Goal: Task Accomplishment & Management: Complete application form

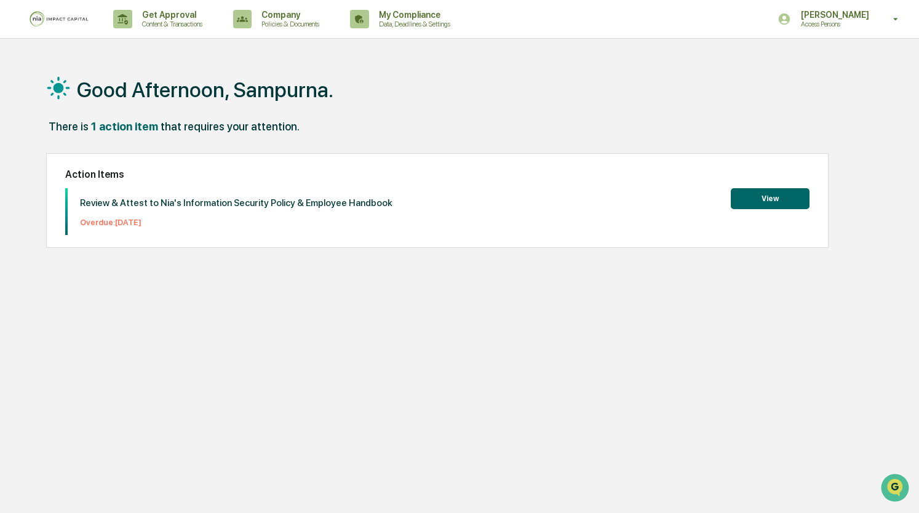
click at [779, 206] on button "View" at bounding box center [770, 198] width 79 height 21
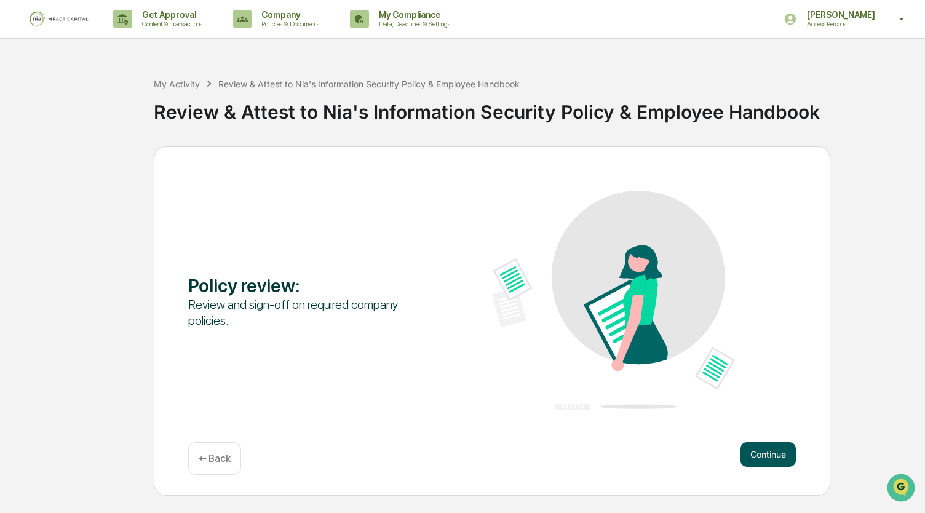
click at [759, 456] on button "Continue" at bounding box center [768, 454] width 55 height 25
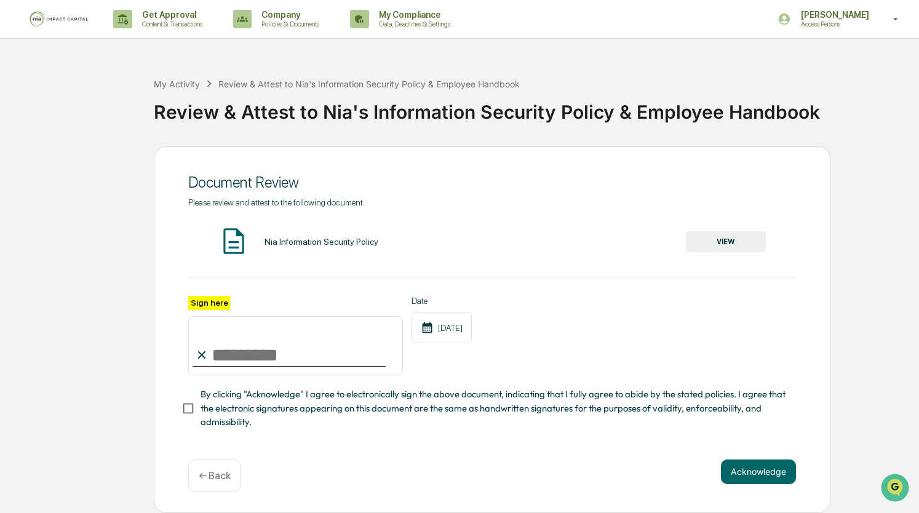
scroll to position [4, 0]
click at [226, 345] on input "Sign here" at bounding box center [295, 345] width 215 height 59
type input "**********"
click at [749, 468] on button "Acknowledge" at bounding box center [758, 472] width 75 height 25
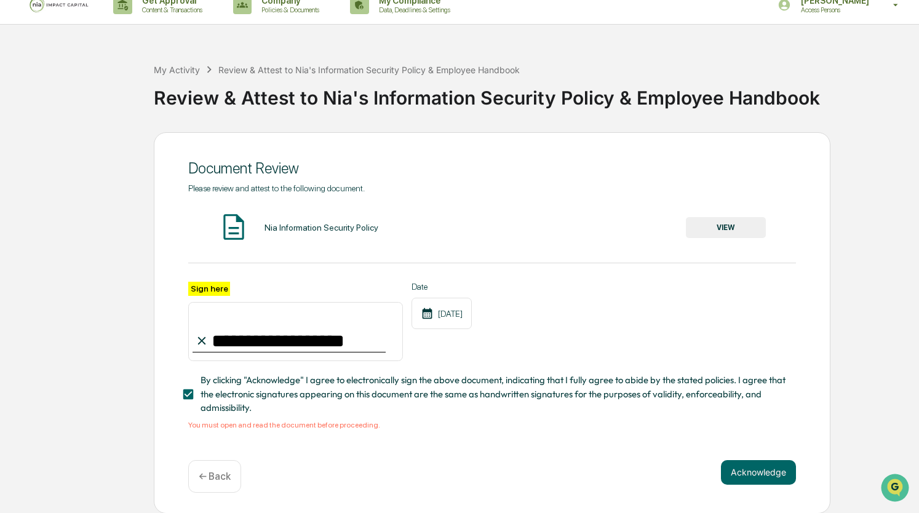
scroll to position [19, 0]
click at [733, 217] on button "VIEW" at bounding box center [726, 227] width 80 height 21
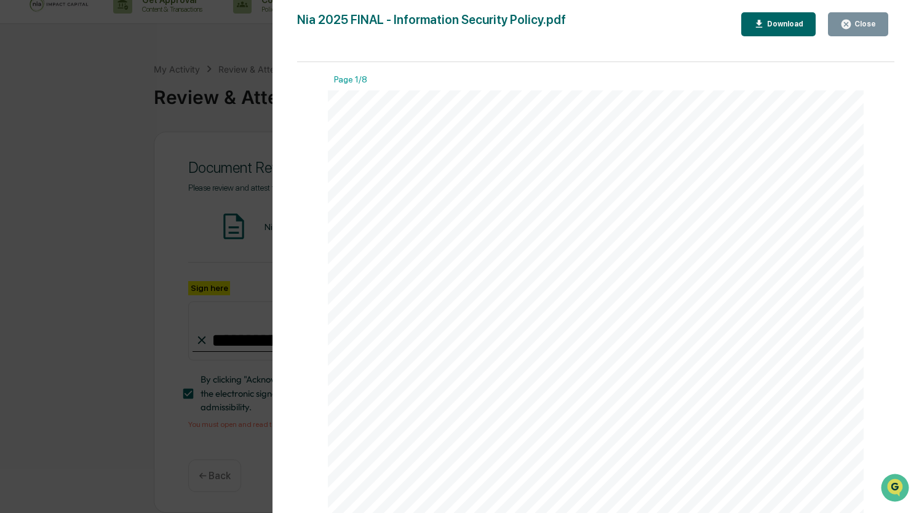
click at [807, 21] on button "Download" at bounding box center [778, 24] width 75 height 24
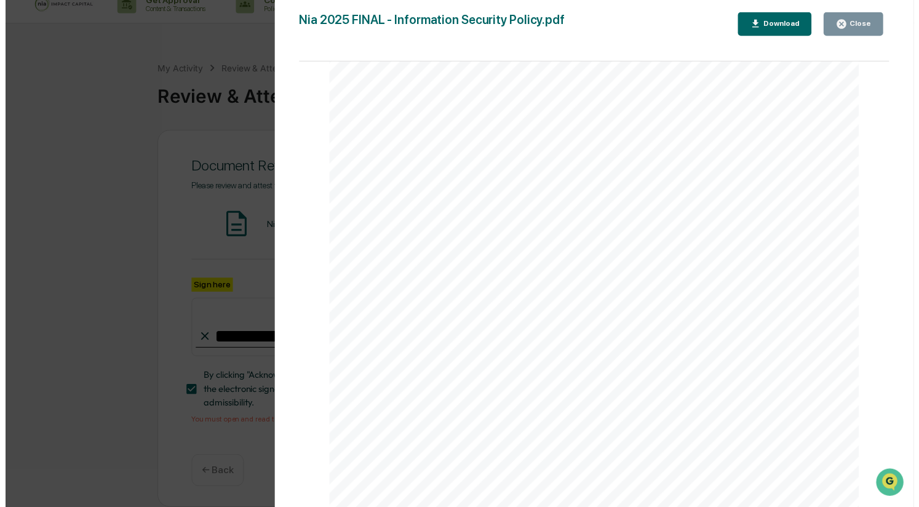
scroll to position [5288, 0]
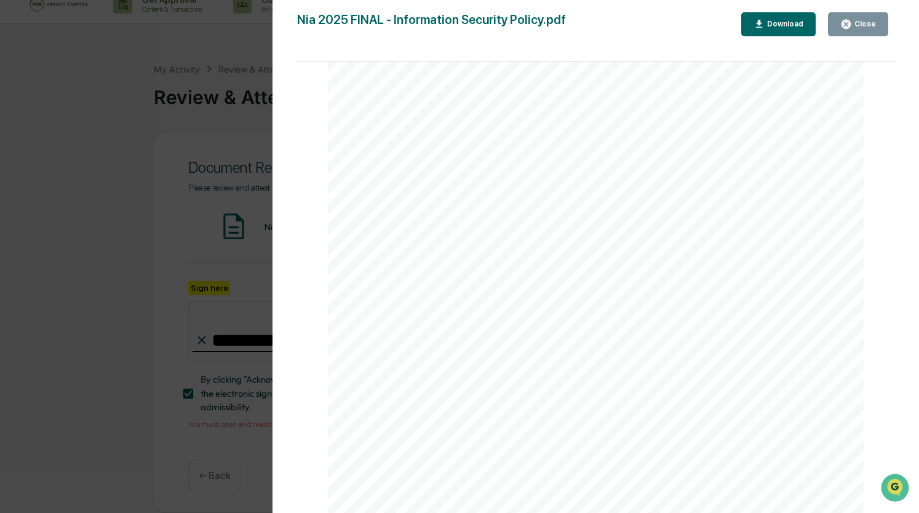
click at [866, 28] on div "Close" at bounding box center [858, 24] width 36 height 12
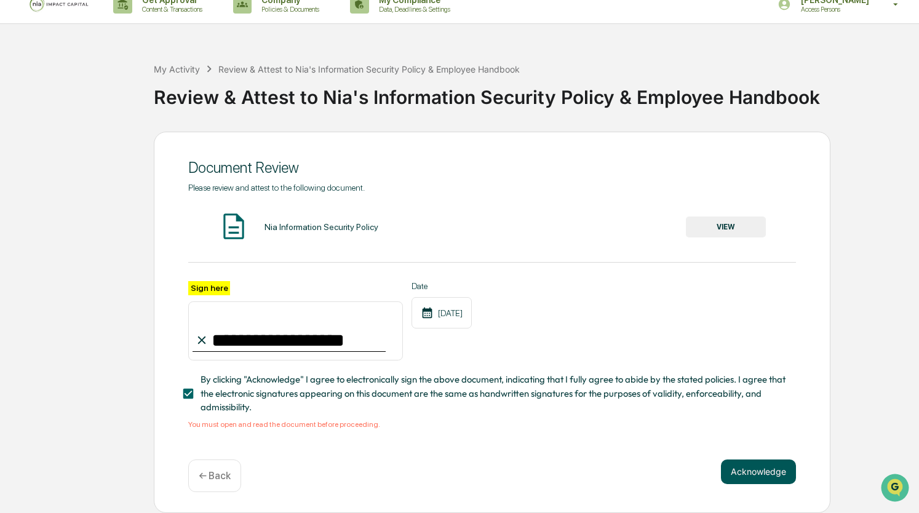
click at [746, 478] on button "Acknowledge" at bounding box center [758, 472] width 75 height 25
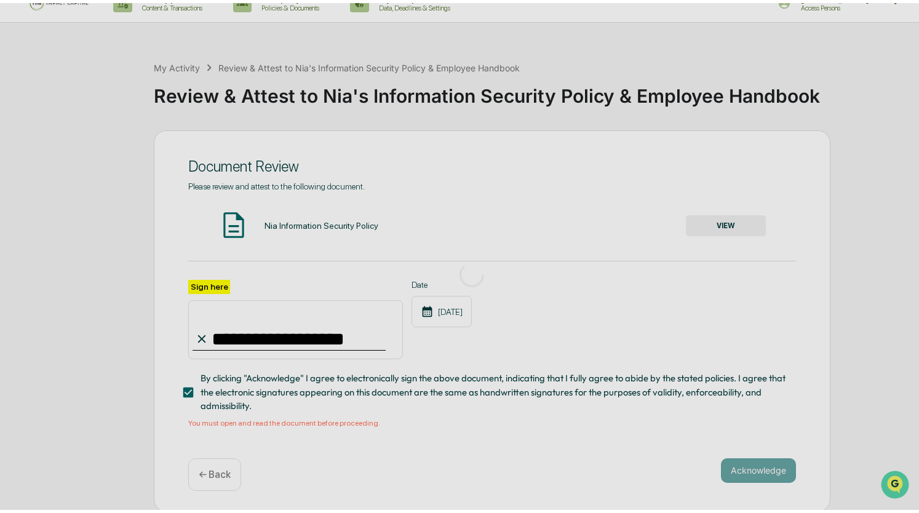
scroll to position [0, 0]
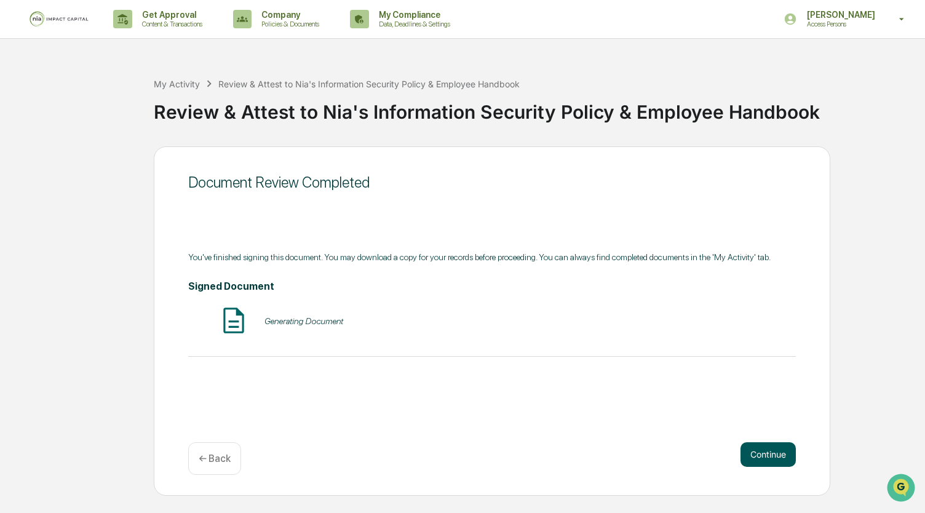
click at [757, 453] on button "Continue" at bounding box center [768, 454] width 55 height 25
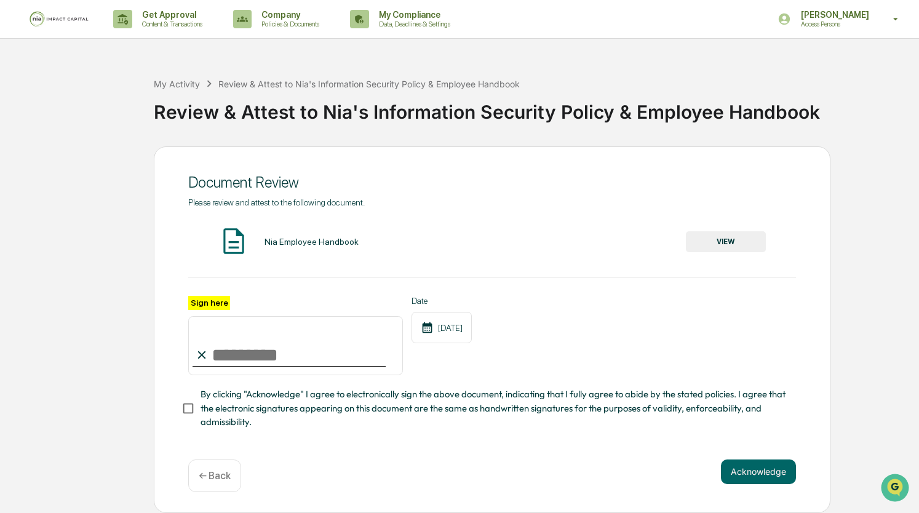
click at [265, 346] on input "Sign here" at bounding box center [295, 345] width 215 height 59
click at [712, 243] on button "VIEW" at bounding box center [726, 241] width 80 height 21
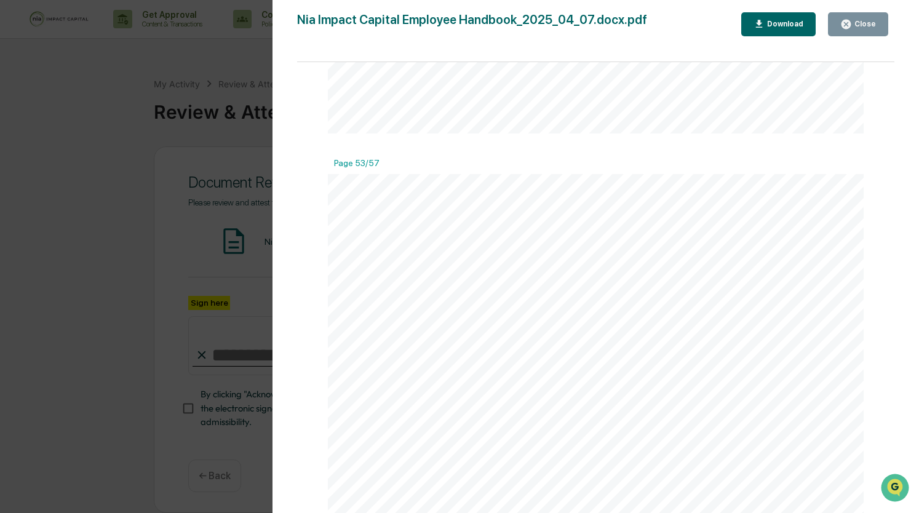
scroll to position [38389, 0]
click at [878, 23] on button "Close" at bounding box center [858, 24] width 60 height 24
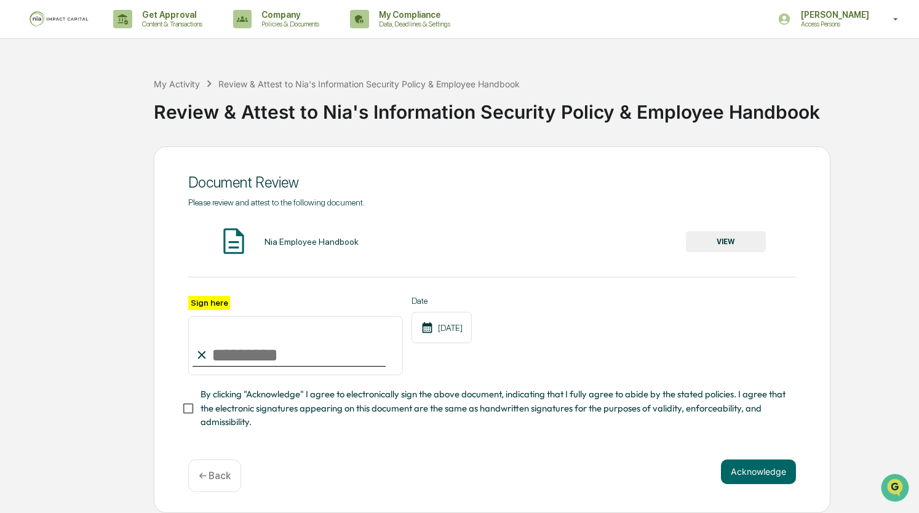
click at [261, 351] on input "Sign here" at bounding box center [295, 345] width 215 height 59
type input "**********"
click at [738, 471] on button "Acknowledge" at bounding box center [758, 472] width 75 height 25
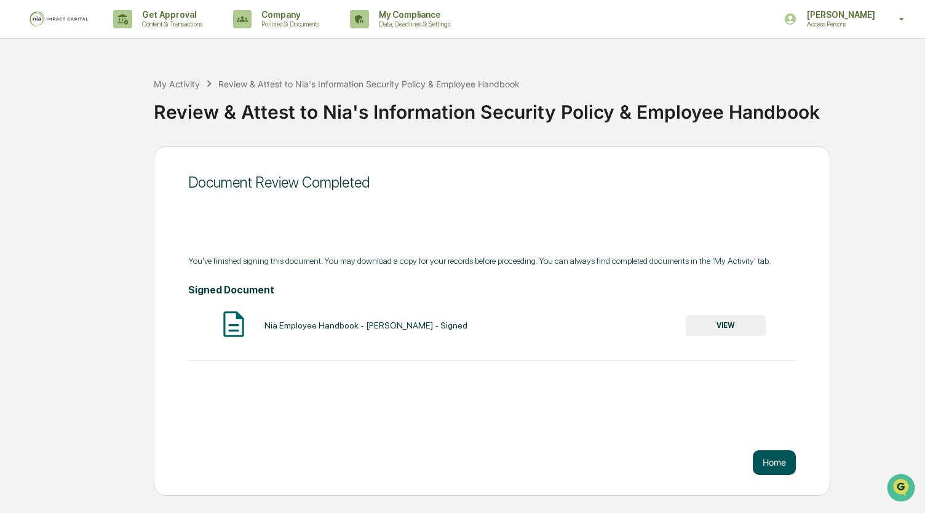
click at [771, 462] on button "Home" at bounding box center [774, 462] width 43 height 25
